Goal: Information Seeking & Learning: Learn about a topic

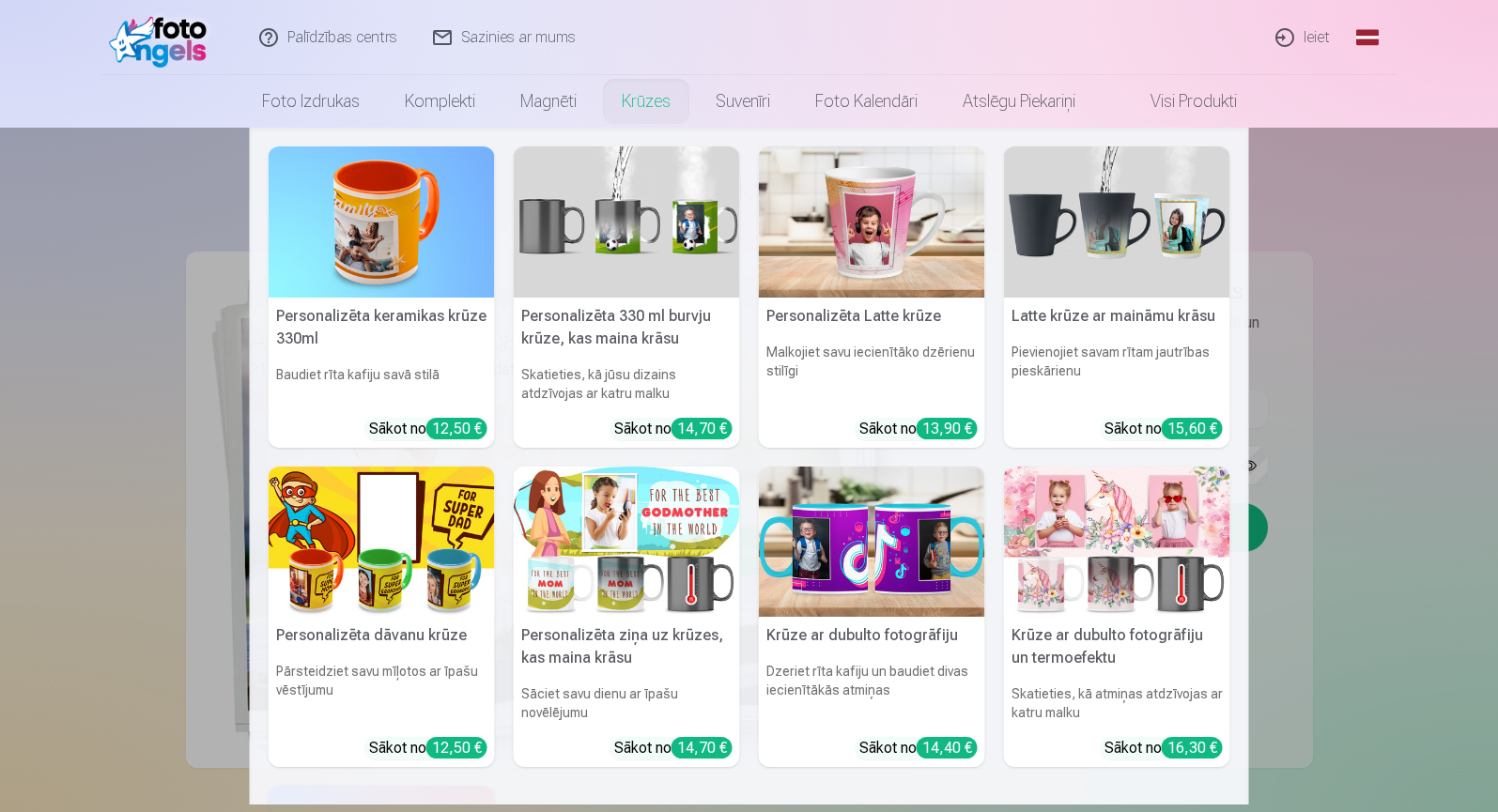
click at [644, 104] on link "Krūzes" at bounding box center [646, 101] width 94 height 53
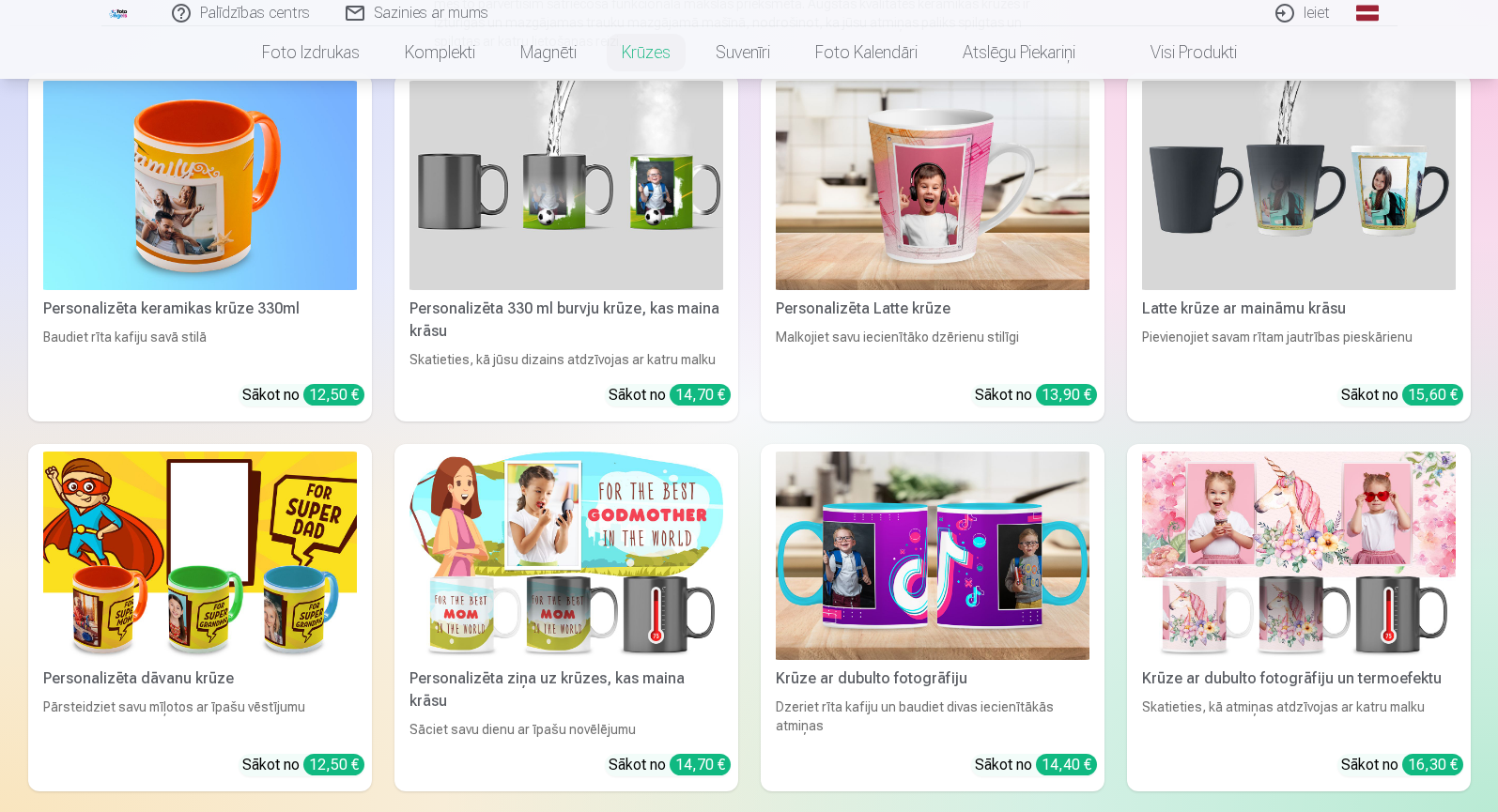
scroll to position [188, 0]
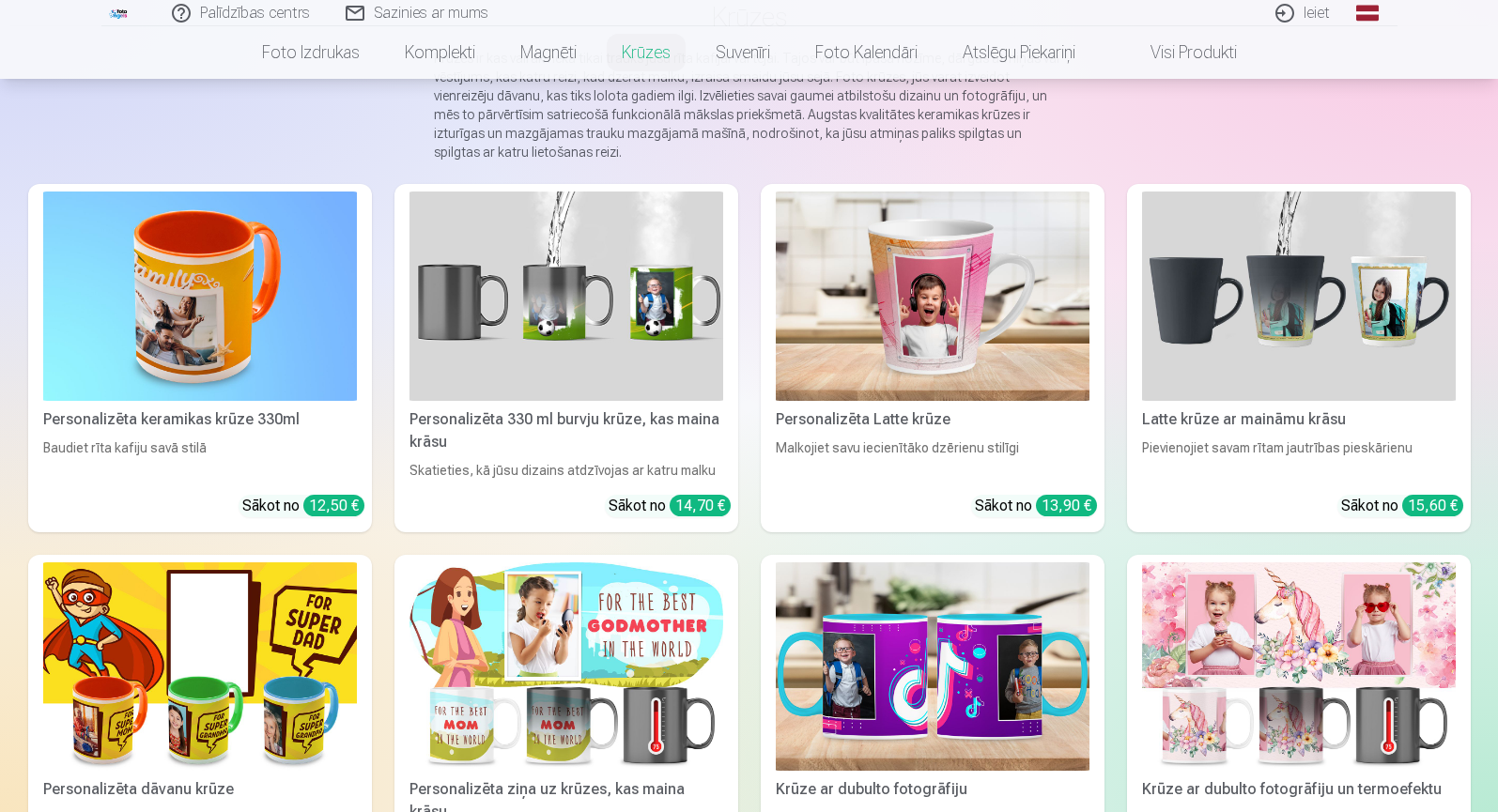
click at [173, 290] on img at bounding box center [200, 295] width 314 height 210
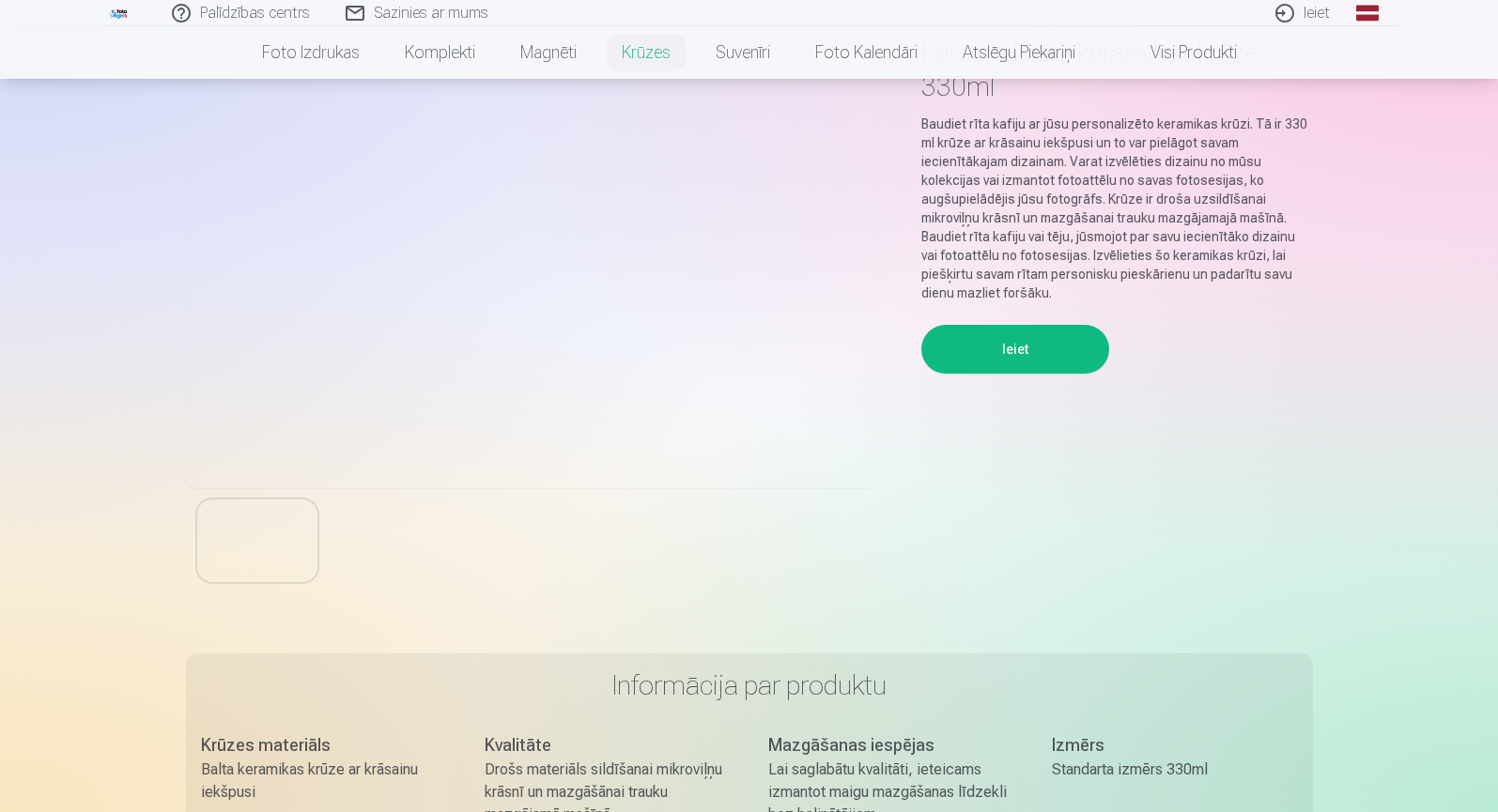
scroll to position [188, 0]
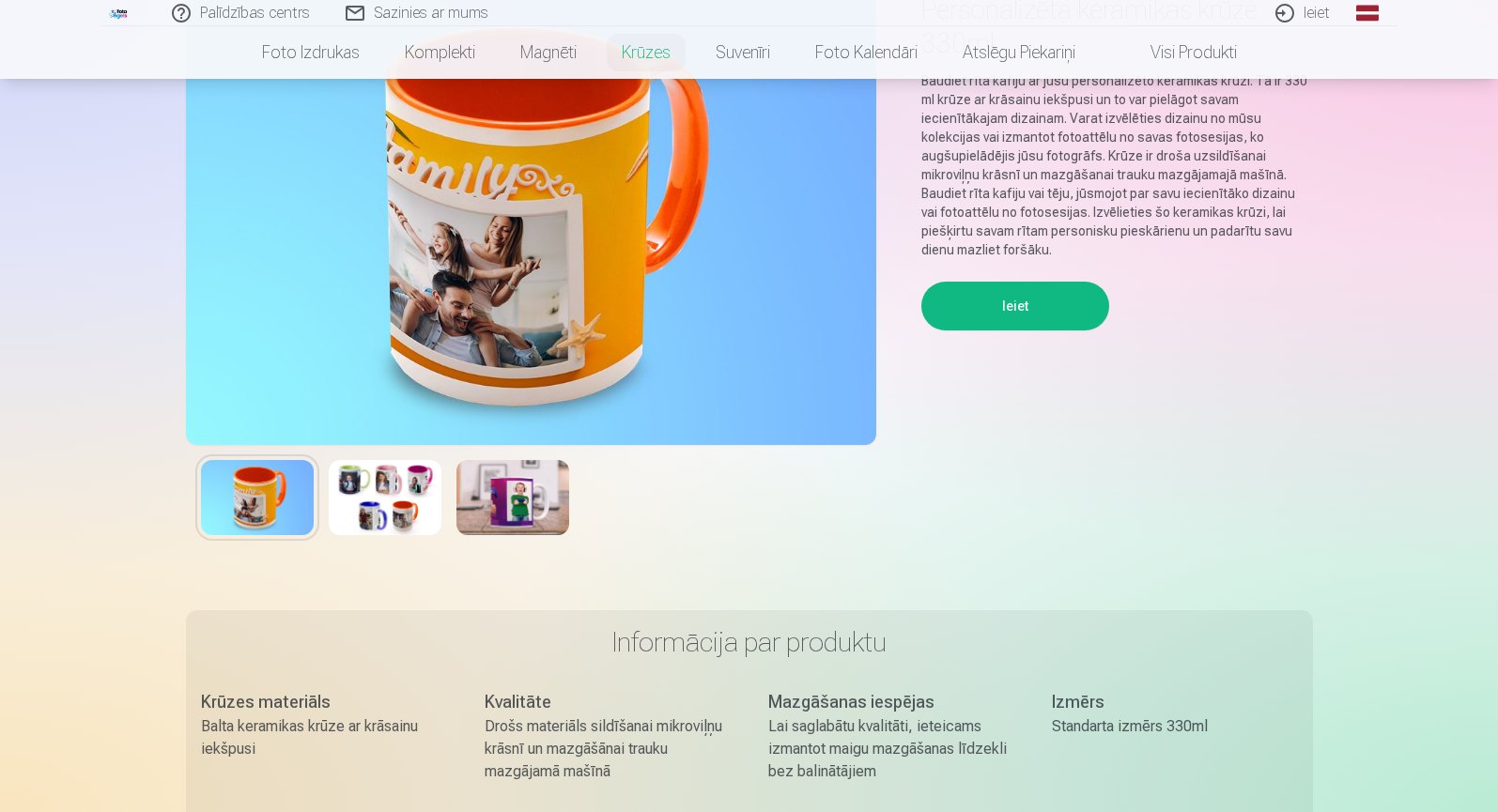
click at [398, 510] on img at bounding box center [385, 497] width 113 height 75
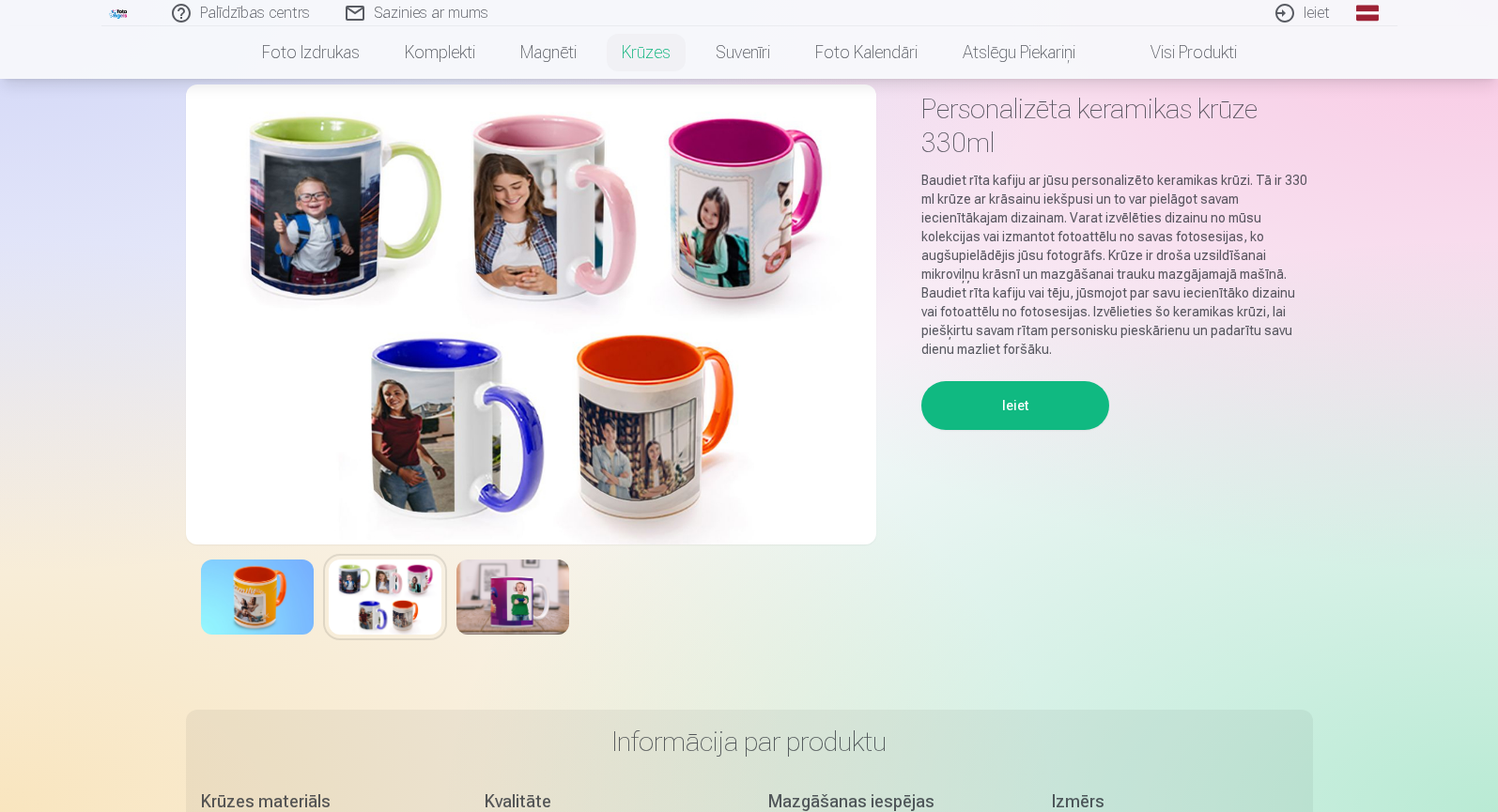
scroll to position [0, 0]
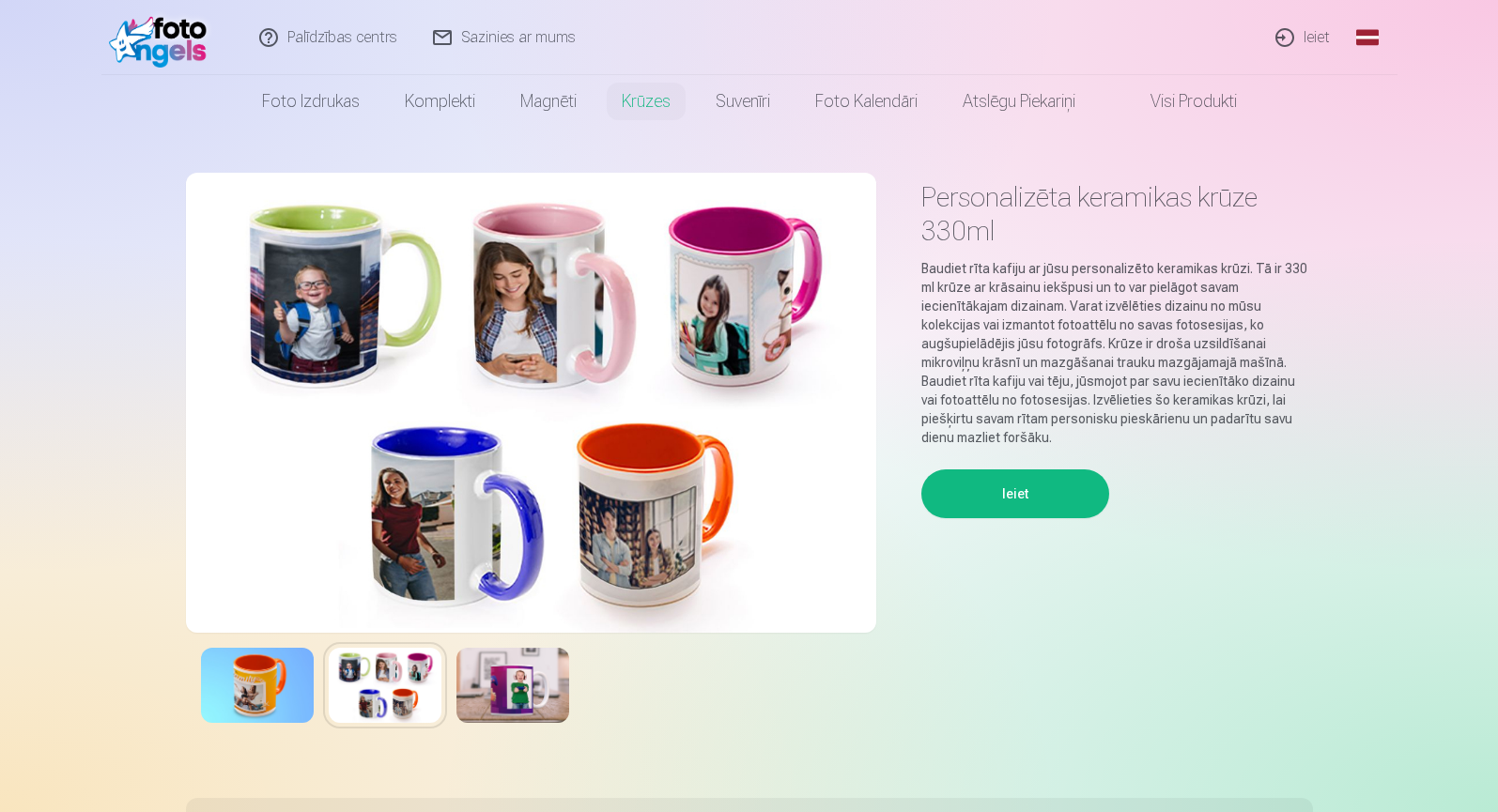
click at [541, 693] on img at bounding box center [513, 684] width 113 height 75
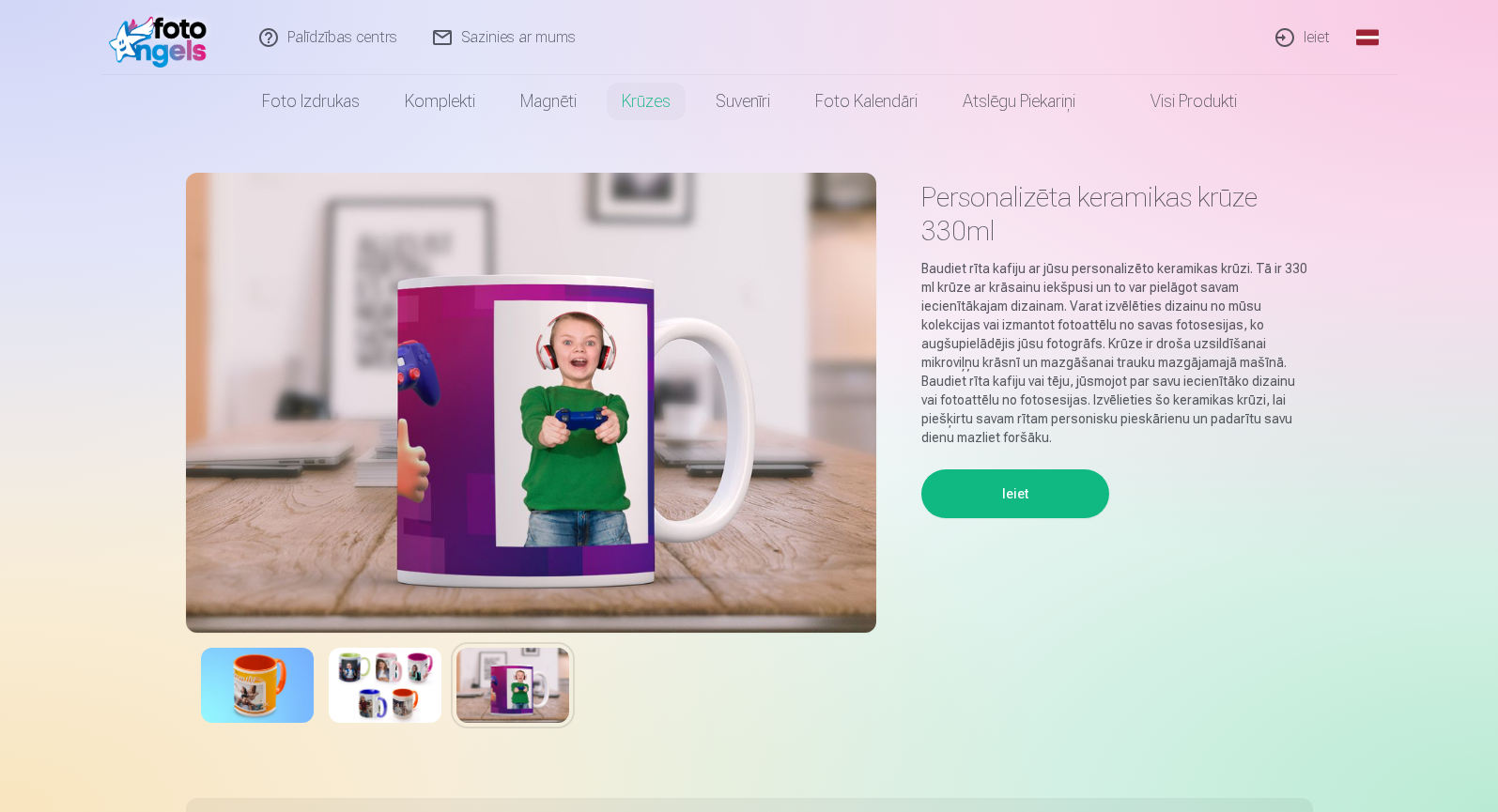
click at [1181, 97] on link "Visi produkti" at bounding box center [1178, 101] width 162 height 53
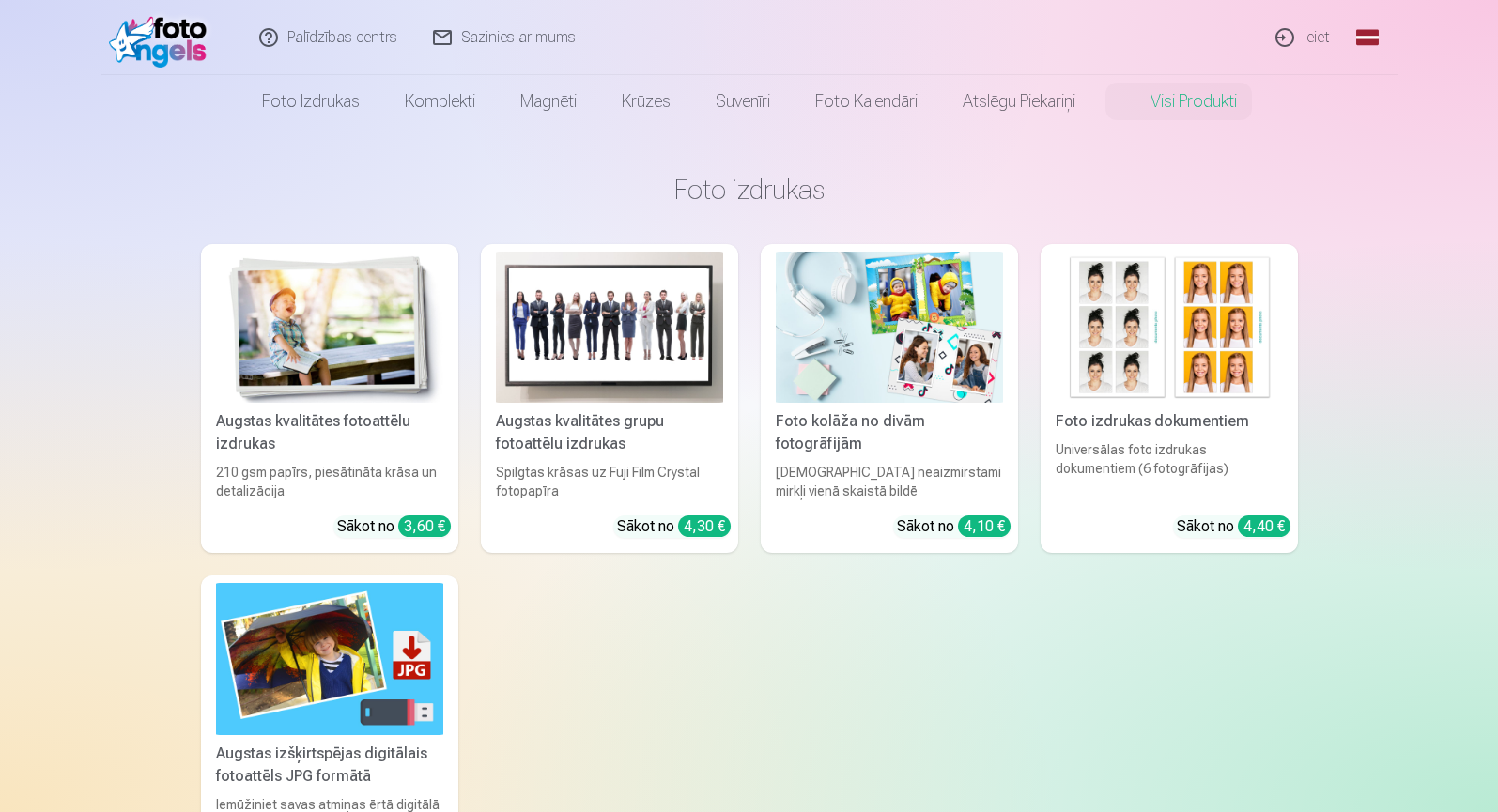
click at [1205, 109] on link "Visi produkti" at bounding box center [1178, 101] width 162 height 53
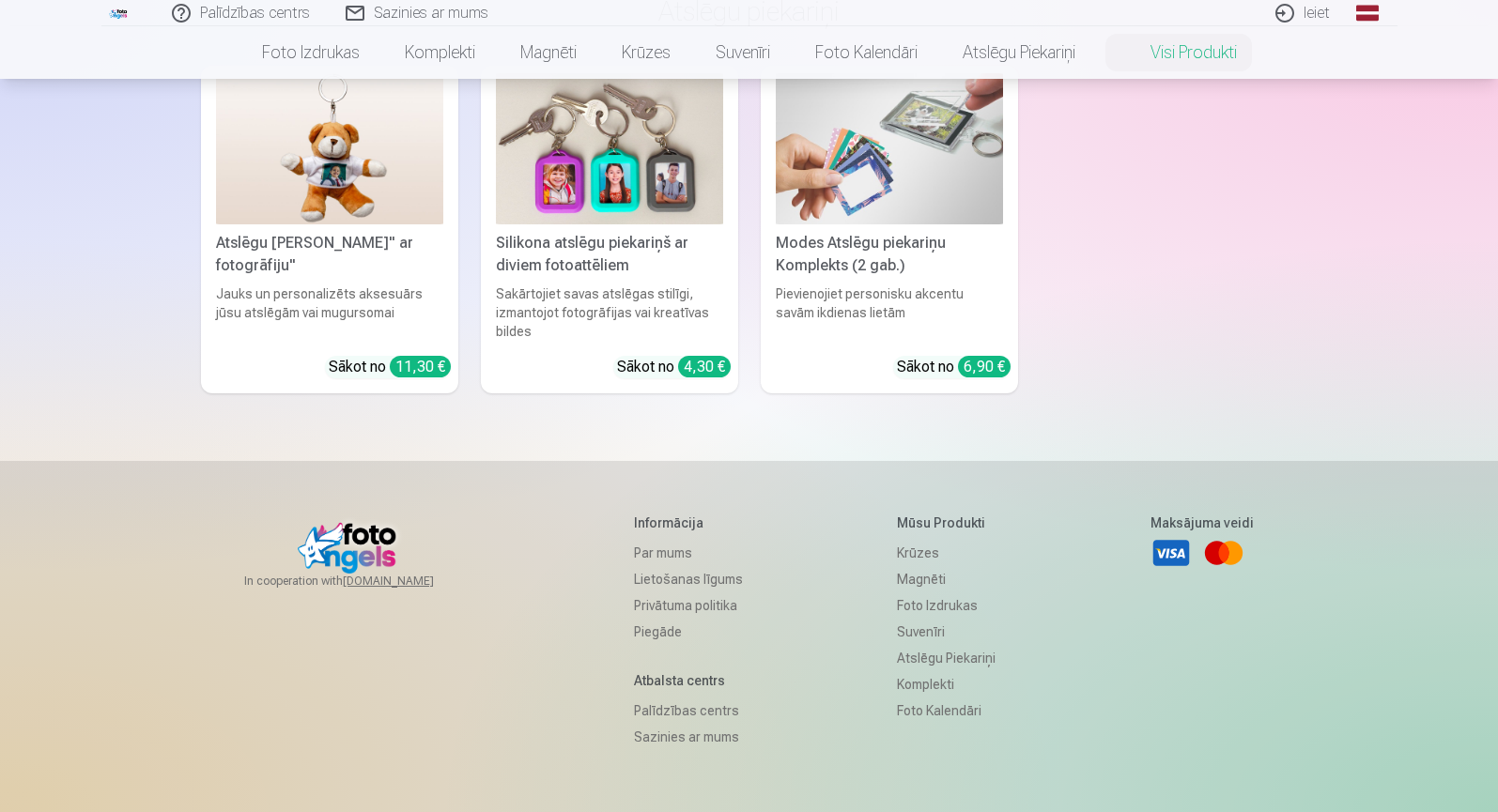
scroll to position [4859, 0]
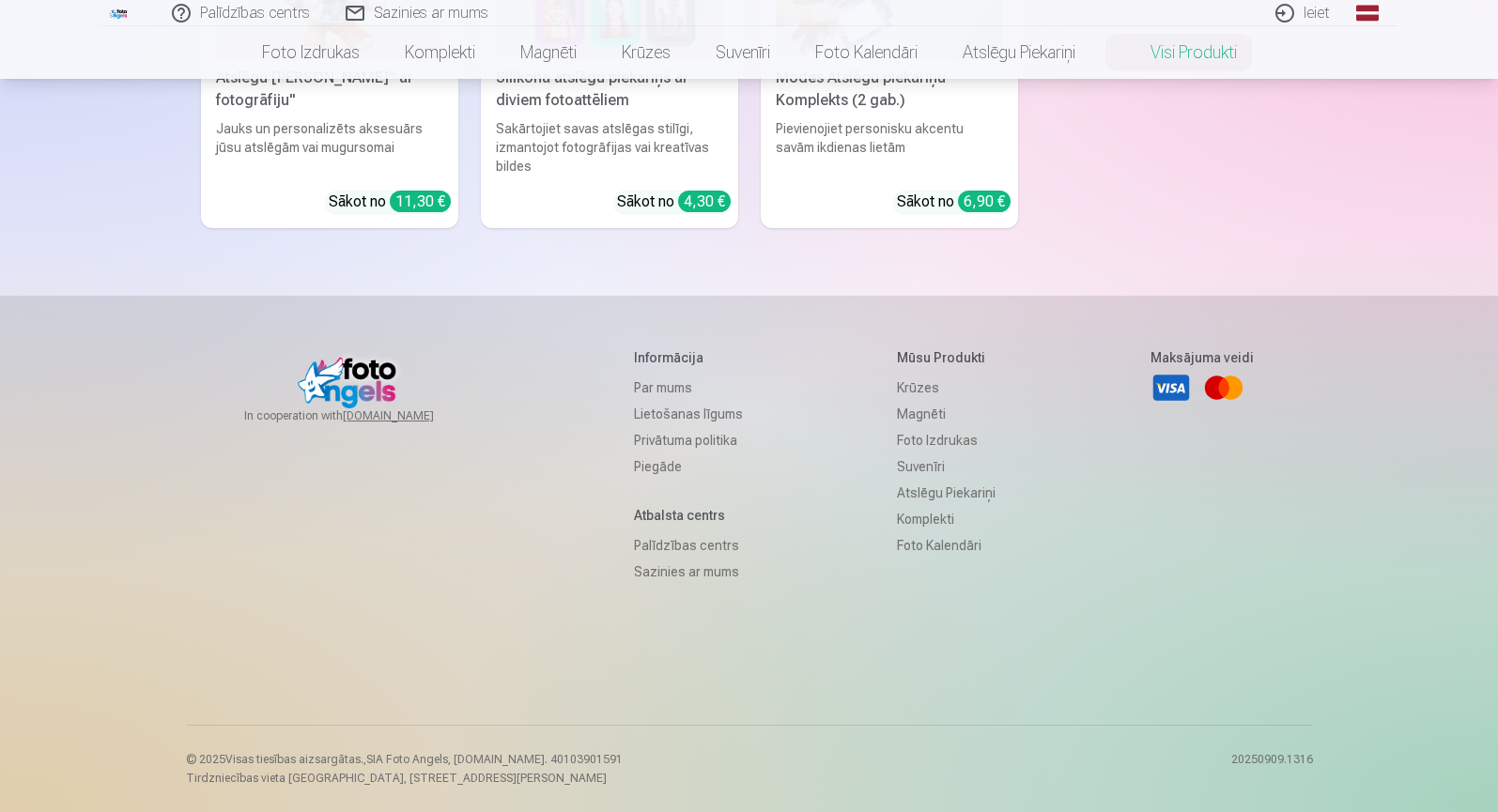
click at [922, 439] on link "Foto izdrukas" at bounding box center [945, 440] width 99 height 26
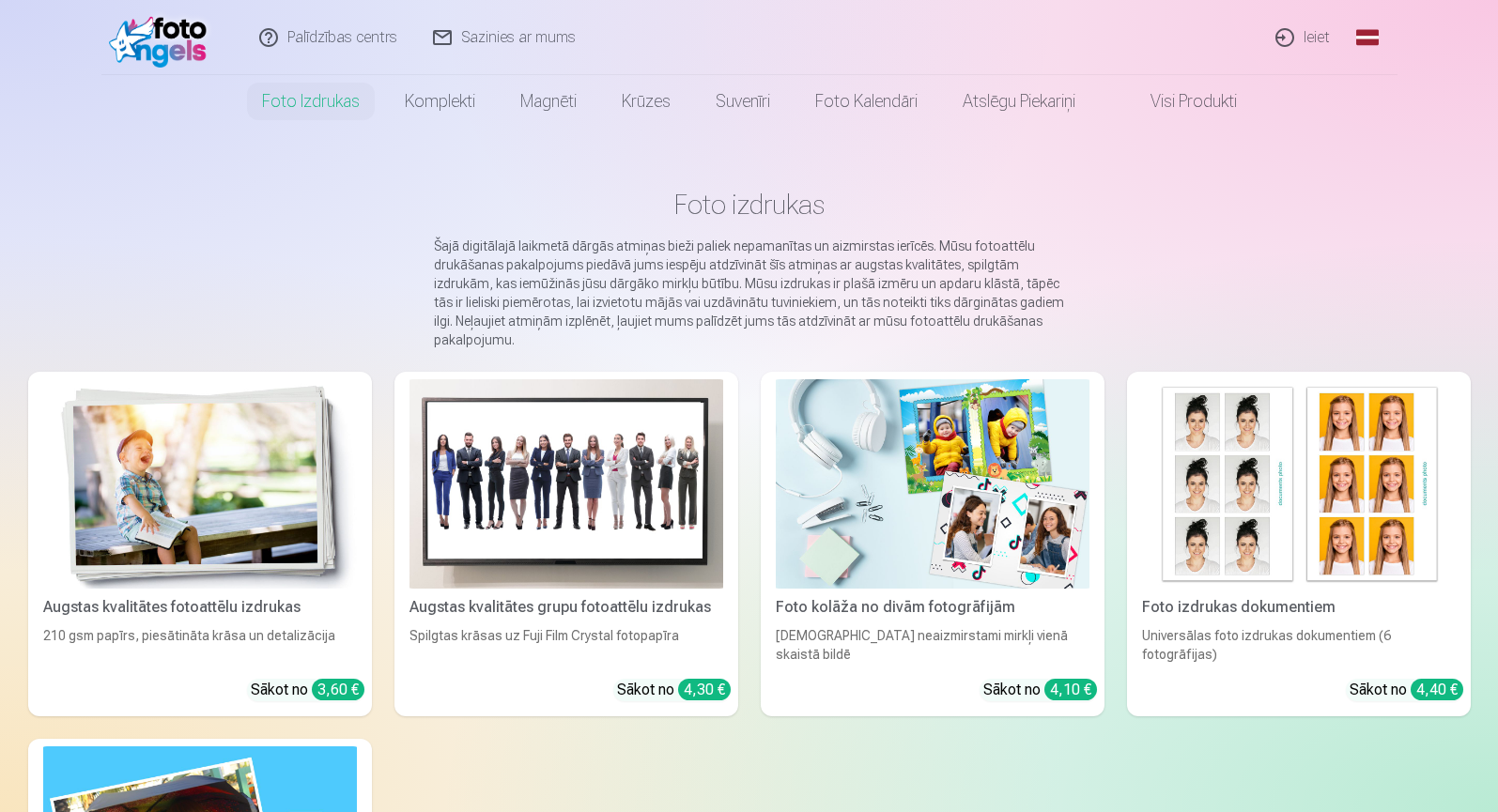
click at [218, 457] on img at bounding box center [200, 483] width 314 height 210
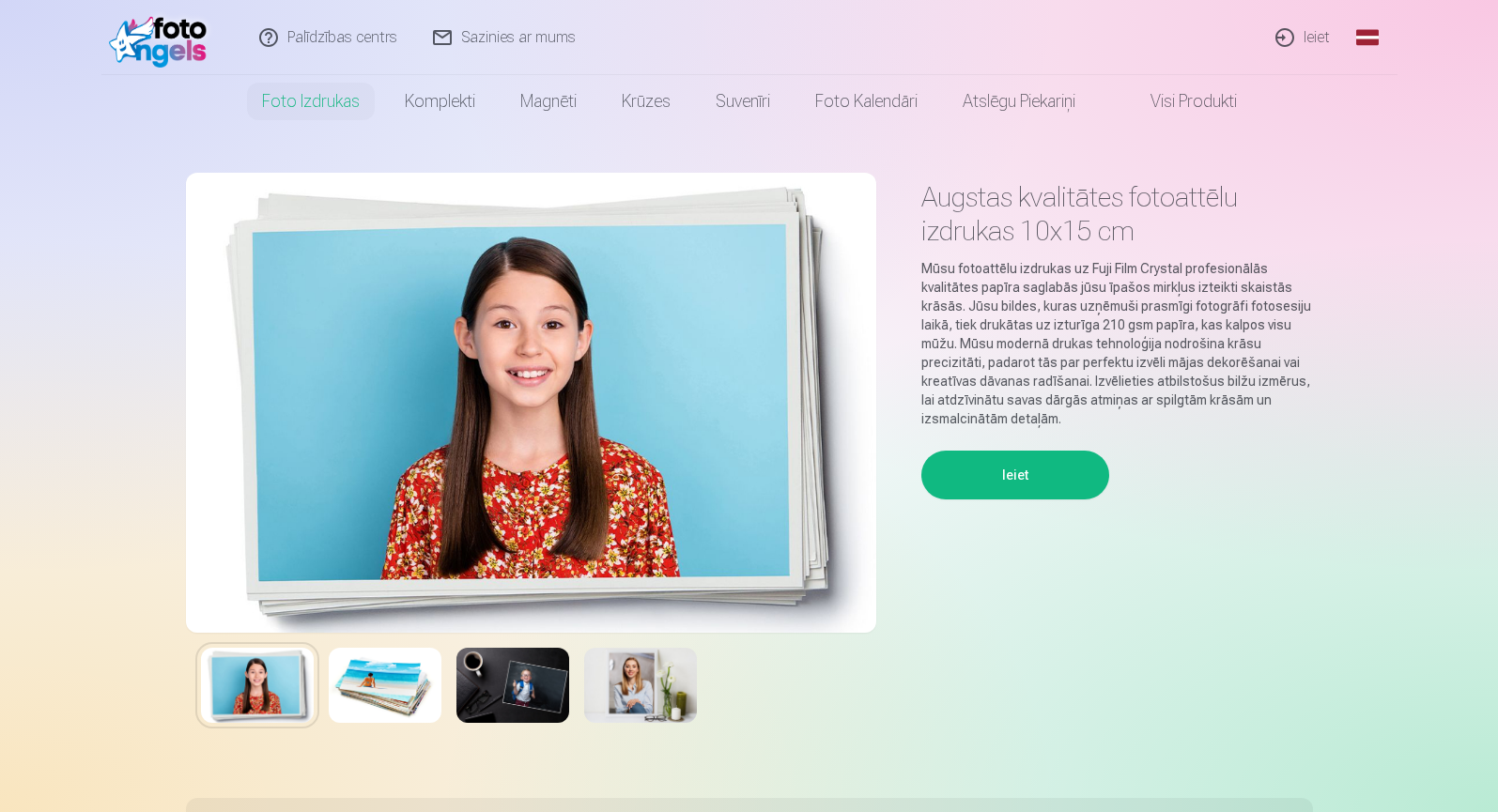
click at [395, 701] on img at bounding box center [385, 684] width 113 height 75
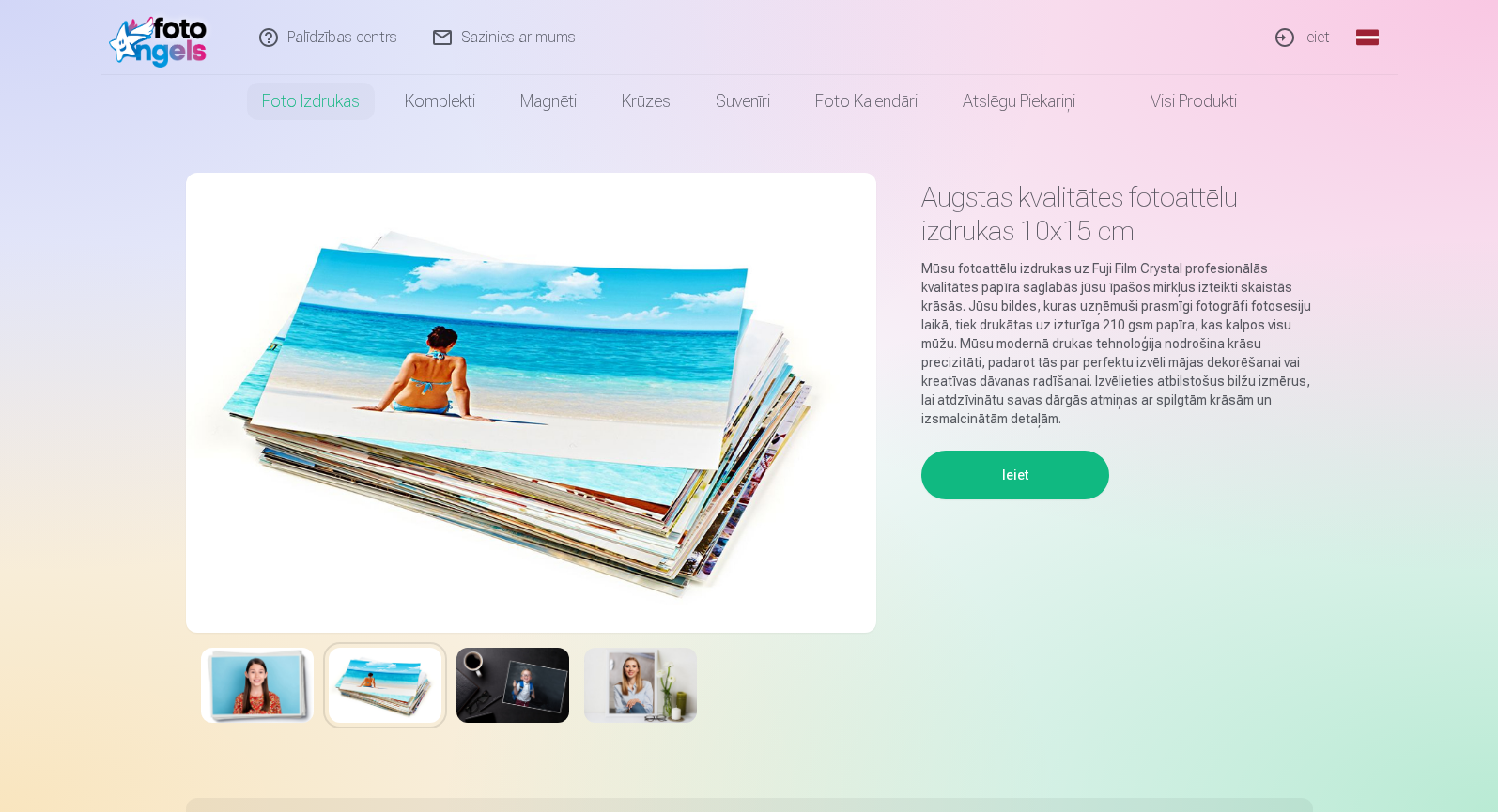
click at [528, 685] on img at bounding box center [513, 684] width 113 height 75
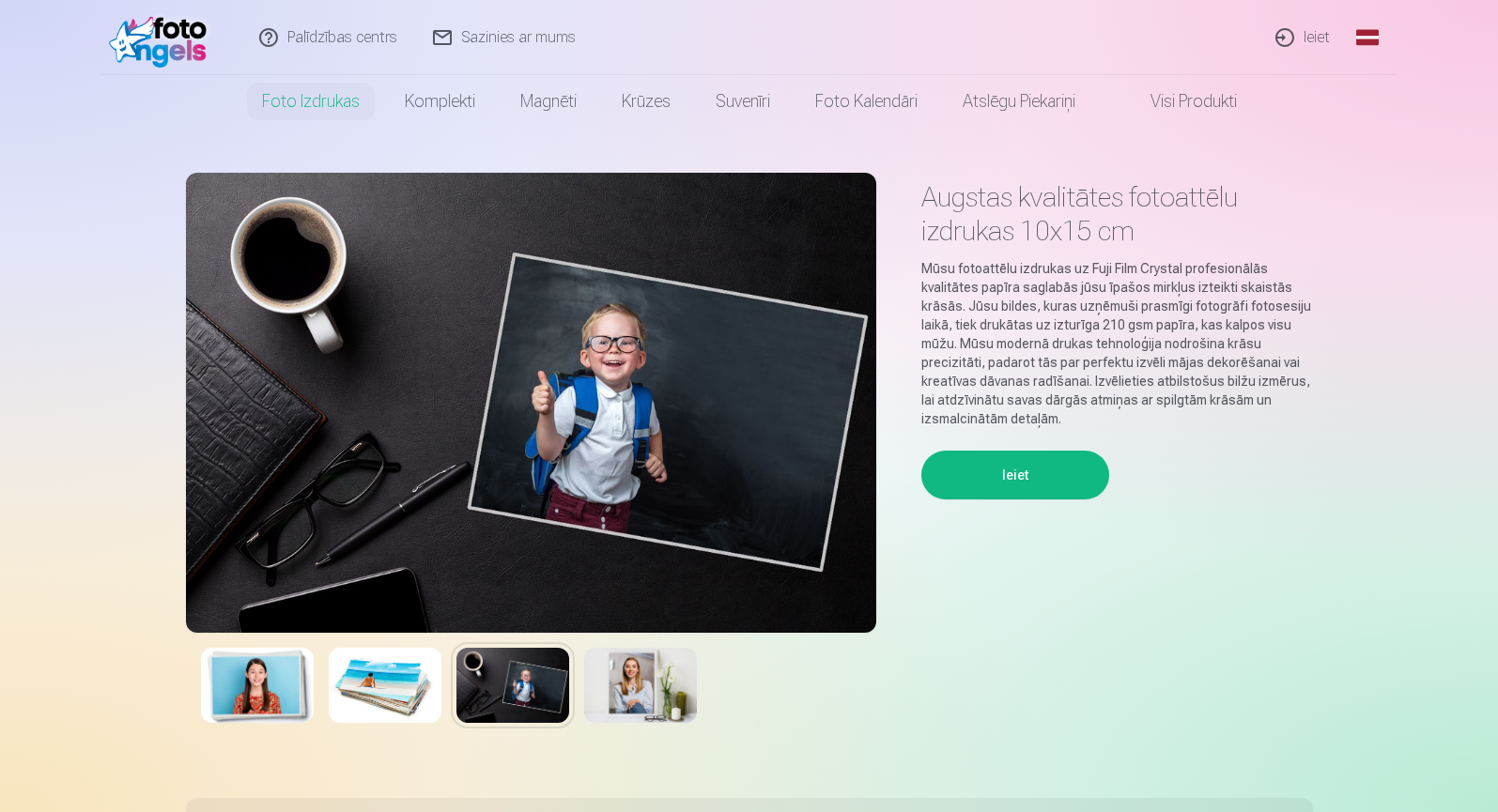
click at [630, 684] on img at bounding box center [641, 684] width 113 height 75
